Goal: Transaction & Acquisition: Purchase product/service

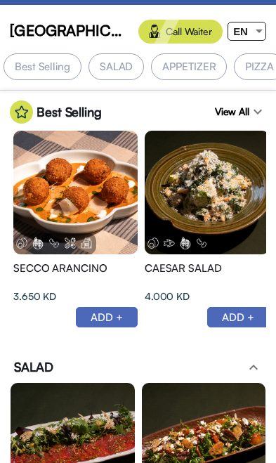
click at [253, 31] on div at bounding box center [259, 31] width 13 height 18
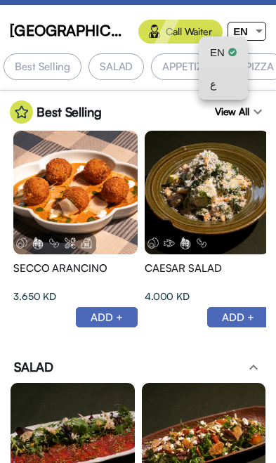
click at [224, 90] on div "ع" at bounding box center [223, 84] width 27 height 32
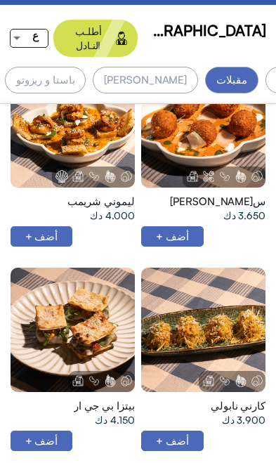
scroll to position [987, 0]
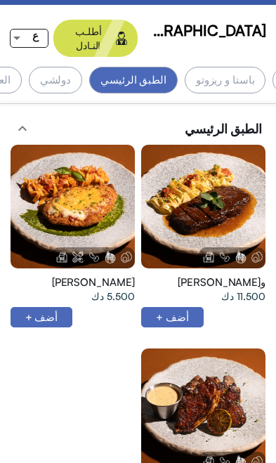
click at [100, 184] on div at bounding box center [73, 207] width 124 height 124
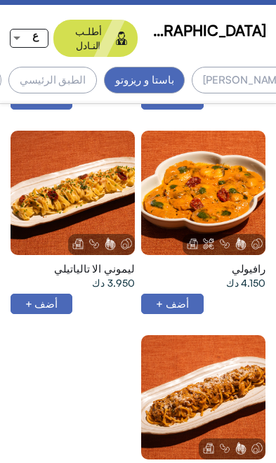
click at [84, 169] on div at bounding box center [73, 193] width 124 height 124
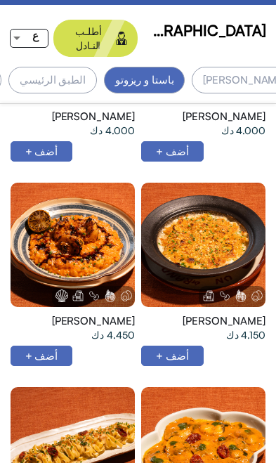
click at [211, 217] on div at bounding box center [203, 245] width 124 height 124
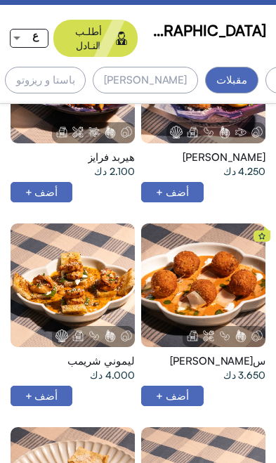
click at [203, 263] on div at bounding box center [203, 286] width 124 height 124
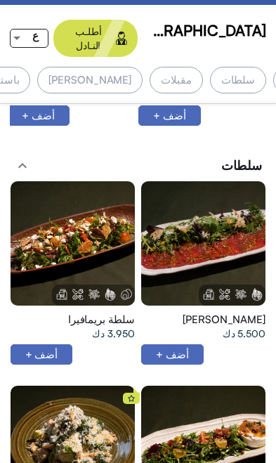
click at [98, 216] on div at bounding box center [73, 243] width 124 height 124
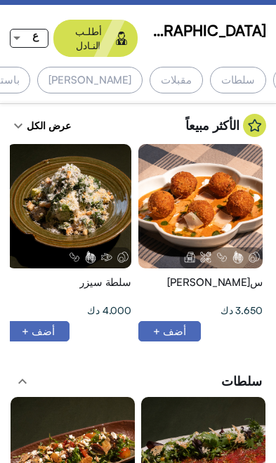
click at [47, 114] on div "عرض الكل expand_more" at bounding box center [40, 125] width 61 height 23
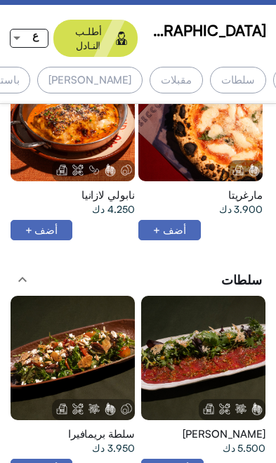
click at [81, 337] on div at bounding box center [73, 358] width 124 height 124
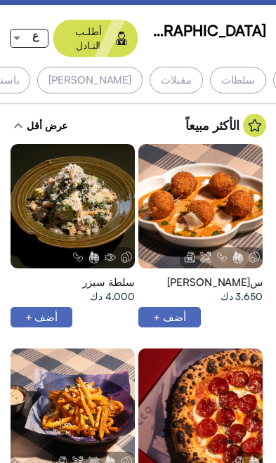
click at [97, 182] on div at bounding box center [73, 206] width 124 height 124
click at [197, 67] on div "مقبلات" at bounding box center [176, 80] width 53 height 27
click at [54, 114] on div "عرض أقل expand_less" at bounding box center [39, 125] width 58 height 23
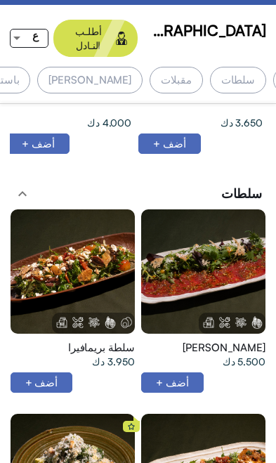
click at [89, 257] on div at bounding box center [73, 271] width 124 height 124
